Goal: Task Accomplishment & Management: Complete application form

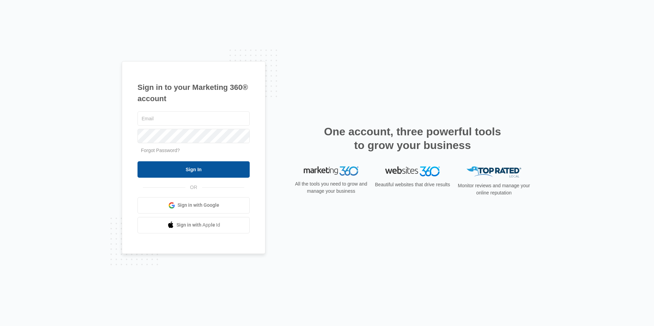
type input "[EMAIL_ADDRESS][DOMAIN_NAME]"
click at [178, 170] on input "Sign In" at bounding box center [194, 169] width 112 height 16
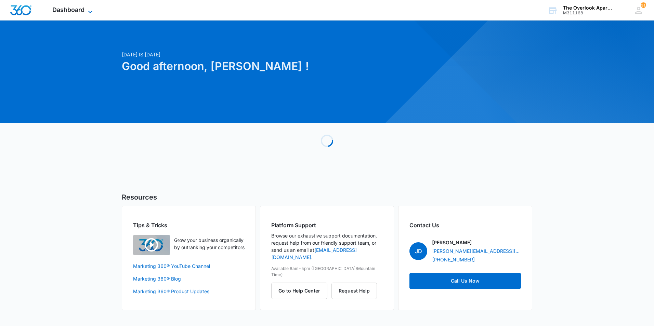
click at [88, 14] on icon at bounding box center [90, 12] width 8 height 8
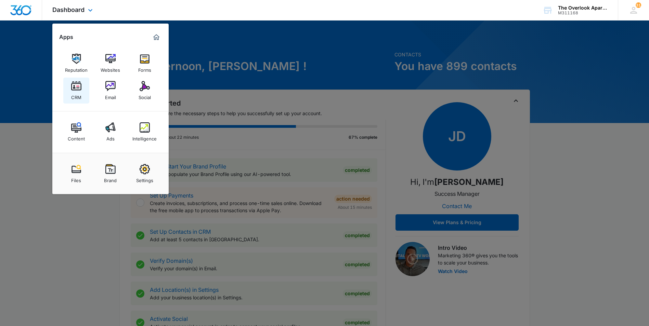
click at [74, 92] on div "CRM" at bounding box center [76, 95] width 10 height 9
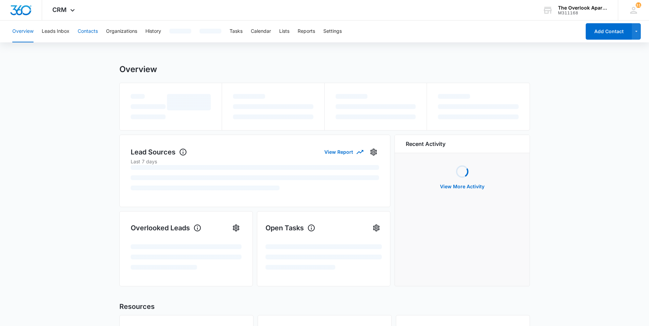
click at [88, 33] on button "Contacts" at bounding box center [88, 32] width 20 height 22
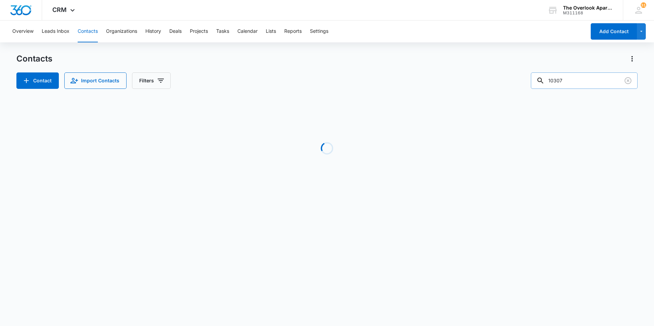
drag, startPoint x: 587, startPoint y: 81, endPoint x: 540, endPoint y: 86, distance: 47.1
click at [540, 86] on input "10307" at bounding box center [584, 81] width 107 height 16
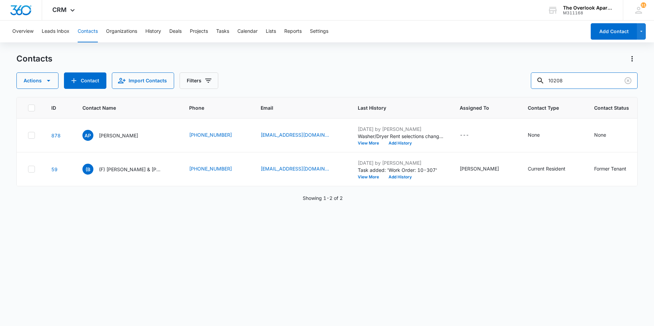
type input "10208"
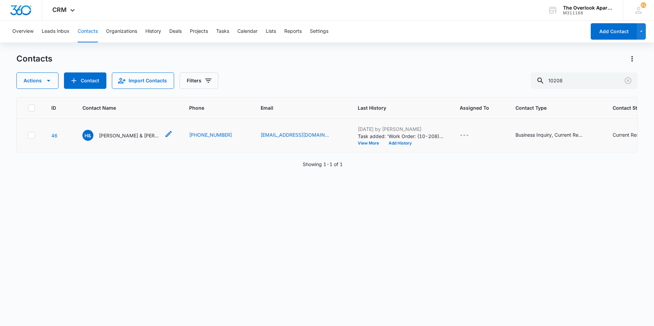
click at [116, 138] on p "[PERSON_NAME] & [PERSON_NAME]" at bounding box center [130, 135] width 62 height 7
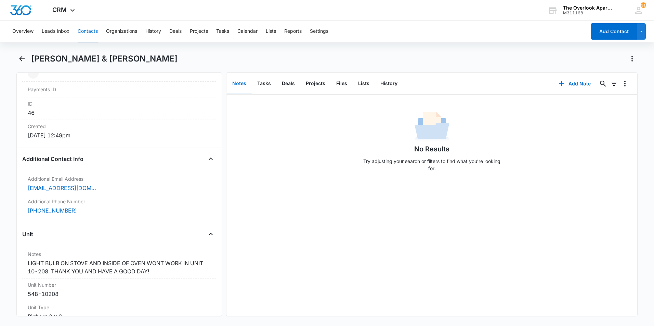
scroll to position [342, 0]
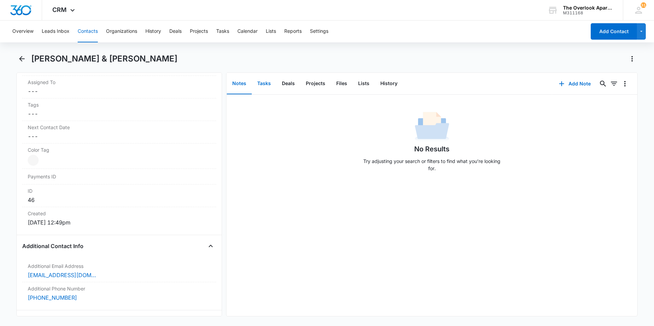
click at [270, 82] on button "Tasks" at bounding box center [264, 83] width 25 height 21
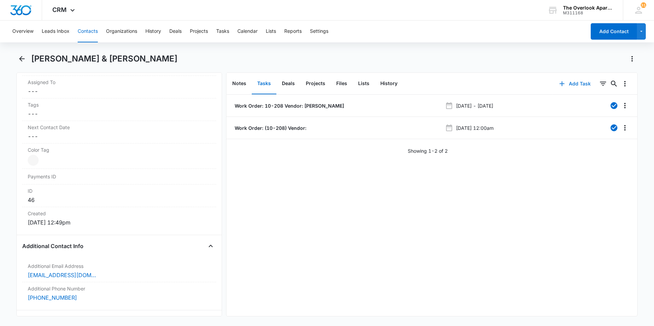
click at [570, 83] on button "Add Task" at bounding box center [575, 84] width 45 height 16
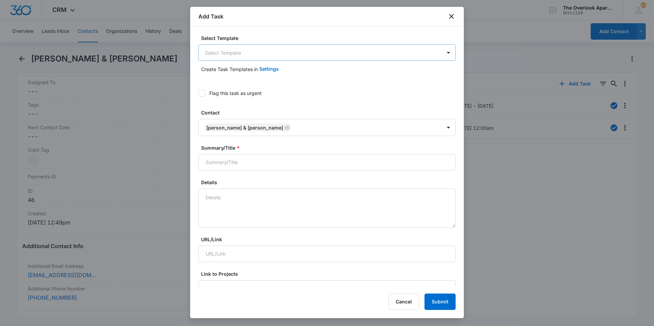
click at [271, 56] on body "CRM Apps Reputation Websites Forms CRM Email Social Content Ads Intelligence Fi…" at bounding box center [327, 163] width 654 height 326
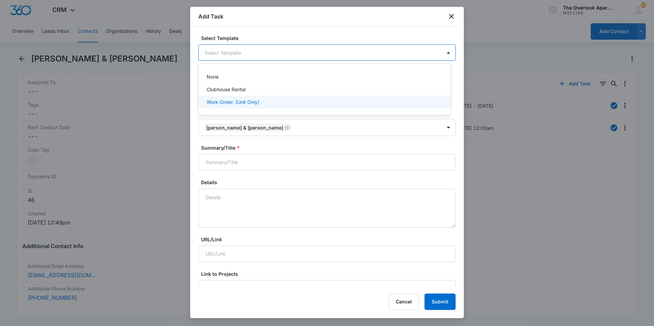
click at [262, 99] on div "Work Order: (Unit Only)" at bounding box center [324, 102] width 234 height 7
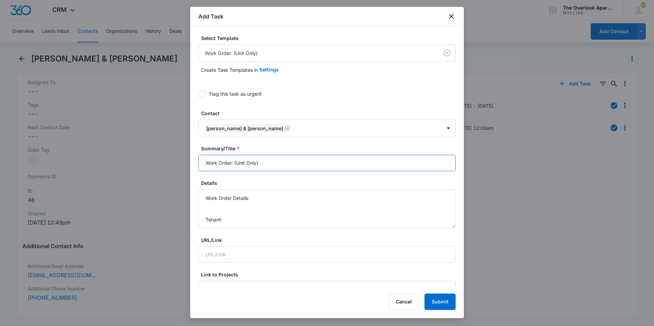
drag, startPoint x: 266, startPoint y: 164, endPoint x: 234, endPoint y: 165, distance: 31.2
click at [234, 165] on input "Work Order: (Unit Only)" at bounding box center [326, 163] width 257 height 16
type input "Work Order: 10-208"
click at [258, 197] on textarea "Work Order Details: Tenant: Tenant Phone:" at bounding box center [326, 209] width 257 height 39
click at [229, 214] on textarea "Work Order Details: Smoke alarms not working? replace batteries & test Tenant: …" at bounding box center [326, 209] width 257 height 39
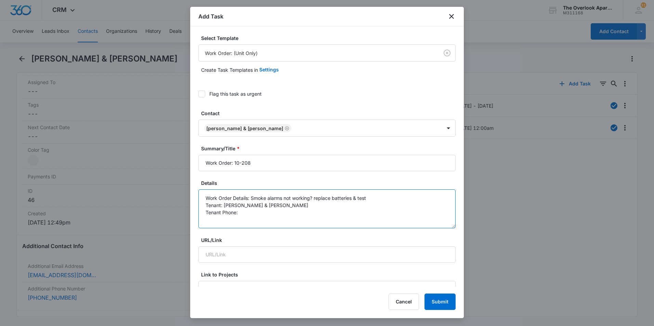
click at [263, 215] on textarea "Work Order Details: Smoke alarms not working? replace batteries & test Tenant: …" at bounding box center [326, 209] width 257 height 39
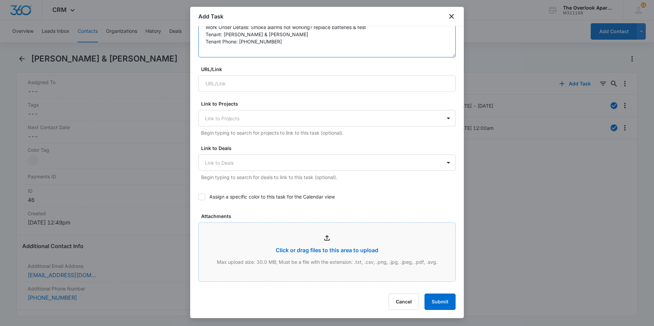
scroll to position [308, 0]
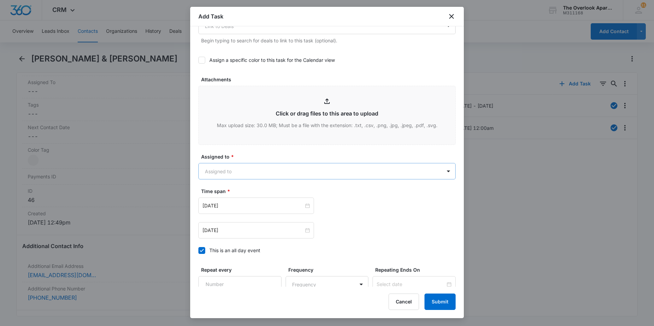
type textarea "Work Order Details: Smoke alarms not working? replace batteries & test Tenant: …"
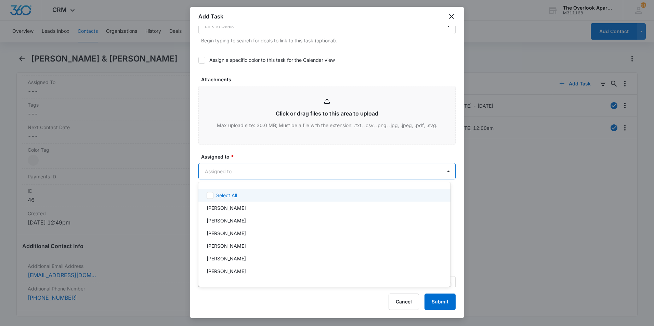
click at [337, 174] on body "CRM Apps Reputation Websites Forms CRM Email Social Content Ads Intelligence Fi…" at bounding box center [327, 163] width 654 height 326
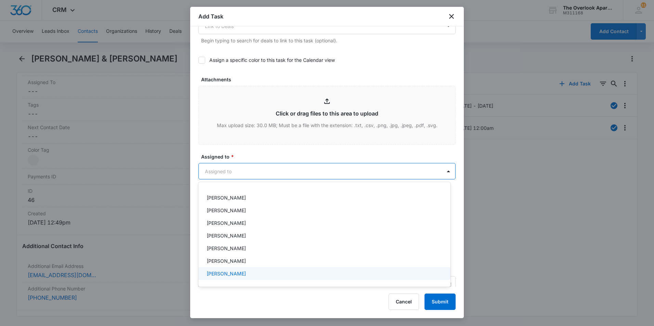
click at [254, 275] on div "William Traylor" at bounding box center [324, 273] width 234 height 7
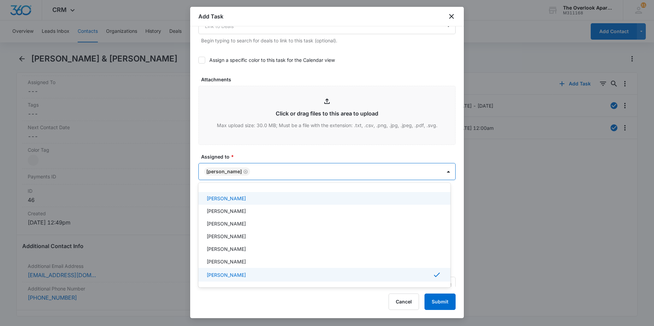
click at [307, 157] on div at bounding box center [327, 163] width 654 height 326
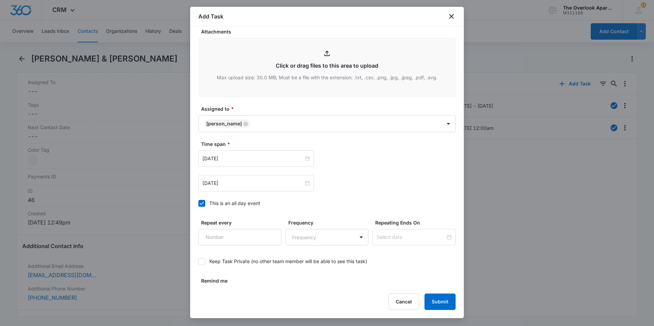
scroll to position [373, 0]
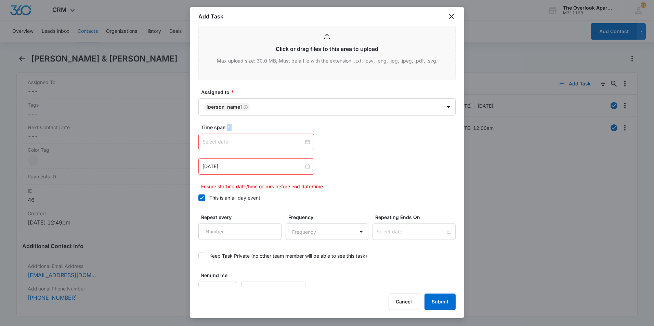
click at [305, 142] on div at bounding box center [256, 142] width 107 height 8
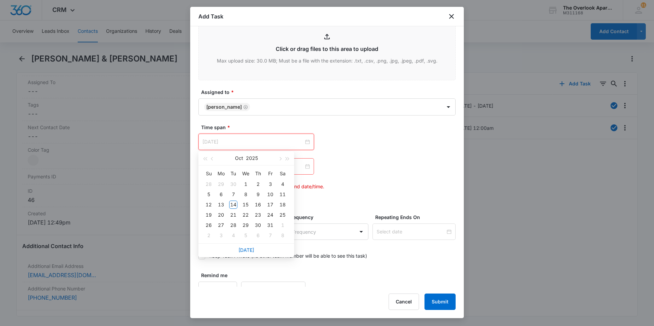
type input "Nov 4, 2025"
click at [245, 252] on link "Today" at bounding box center [246, 250] width 16 height 6
type input "Oct 14, 2025"
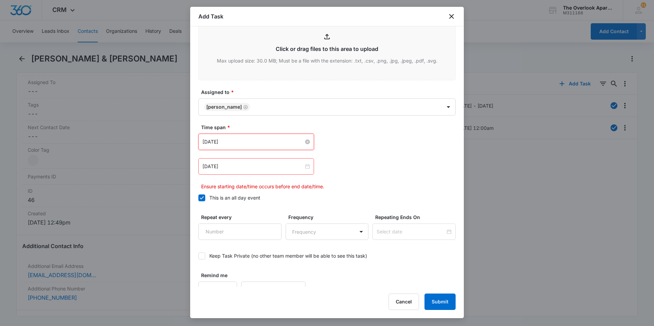
click at [308, 166] on div "Oct 6, 2025" at bounding box center [256, 166] width 116 height 16
click at [306, 167] on div at bounding box center [256, 167] width 107 height 8
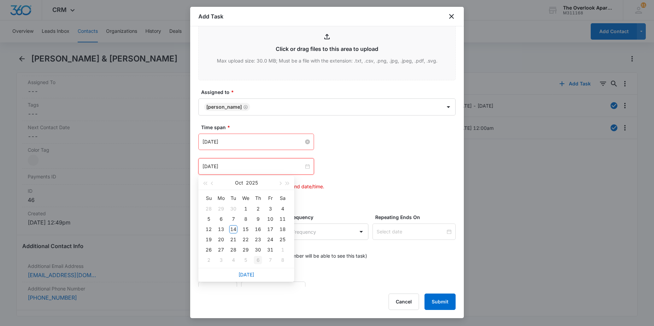
type input "Nov 6, 2025"
click at [250, 276] on link "Today" at bounding box center [246, 275] width 16 height 6
type input "Oct 14, 2025"
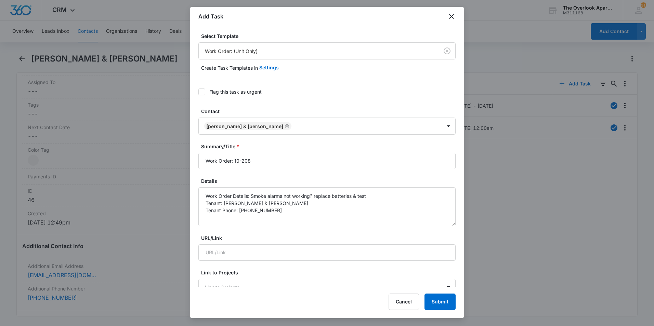
scroll to position [0, 0]
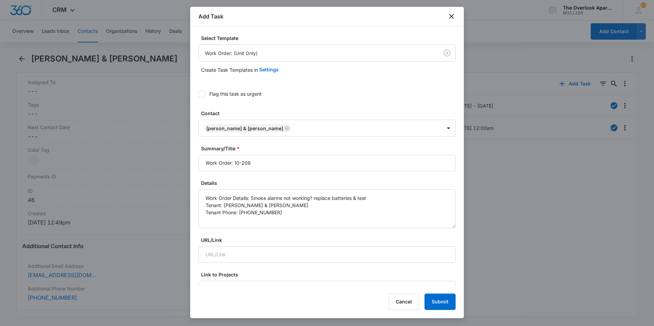
click at [199, 94] on icon at bounding box center [202, 94] width 6 height 6
click at [198, 94] on input "Flag this task as urgent" at bounding box center [198, 94] width 0 height 0
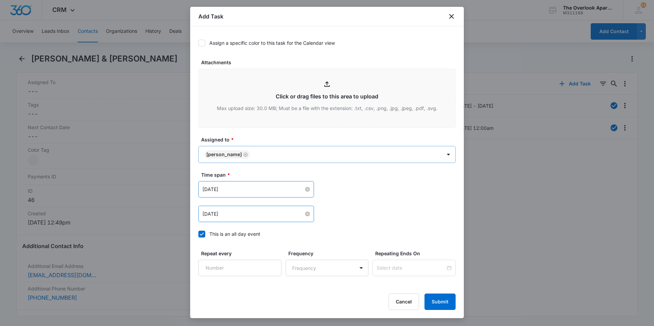
scroll to position [373, 0]
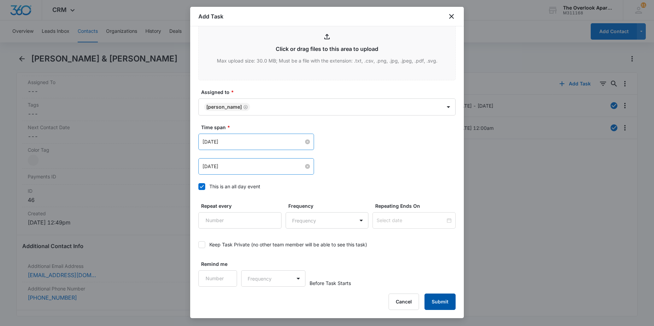
click at [441, 305] on button "Submit" at bounding box center [440, 302] width 31 height 16
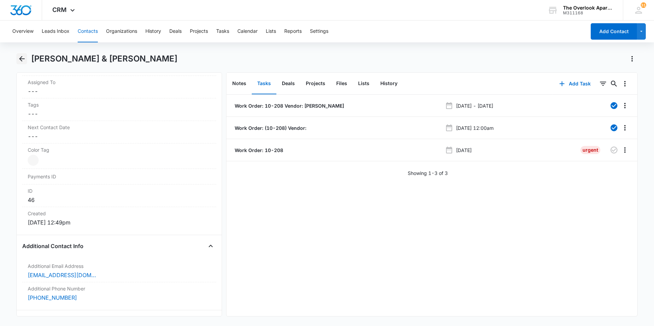
click at [25, 59] on icon "Back" at bounding box center [22, 59] width 8 height 8
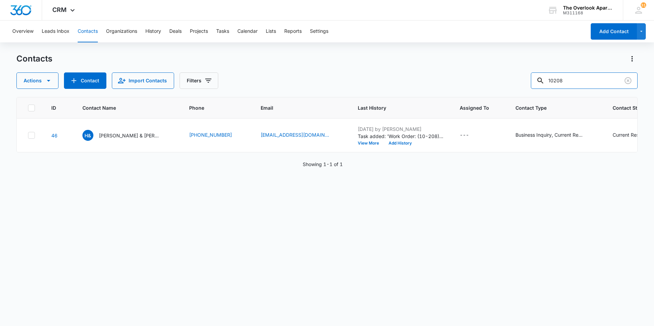
drag, startPoint x: 591, startPoint y: 80, endPoint x: 483, endPoint y: 85, distance: 107.9
click at [483, 85] on div "Actions Contact Import Contacts Filters 10208" at bounding box center [326, 81] width 621 height 16
drag, startPoint x: 596, startPoint y: 83, endPoint x: 403, endPoint y: 73, distance: 192.5
click at [412, 77] on div "Actions Contact Import Contacts Filters 1208" at bounding box center [326, 81] width 621 height 16
type input "6204"
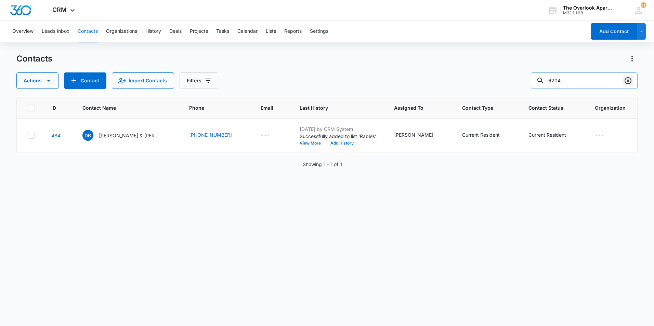
click at [625, 79] on icon "Clear" at bounding box center [628, 81] width 8 height 8
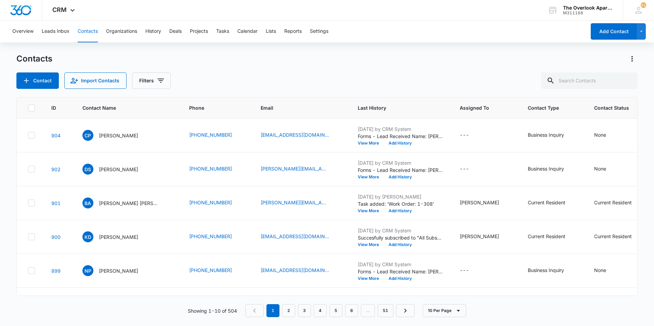
click at [400, 80] on div "Contact Import Contacts Filters" at bounding box center [326, 81] width 621 height 16
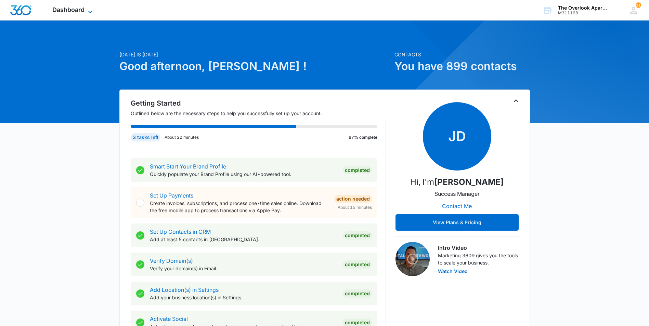
click at [65, 10] on span "Dashboard" at bounding box center [68, 9] width 32 height 7
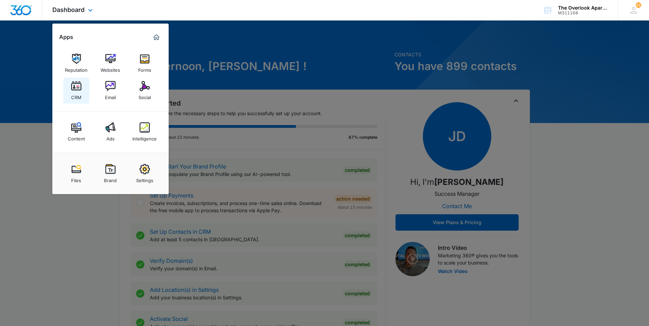
click at [74, 92] on div "CRM" at bounding box center [76, 95] width 10 height 9
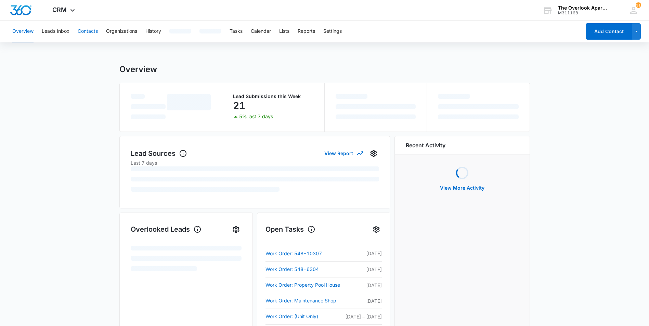
click at [87, 33] on button "Contacts" at bounding box center [88, 32] width 20 height 22
